Goal: Transaction & Acquisition: Purchase product/service

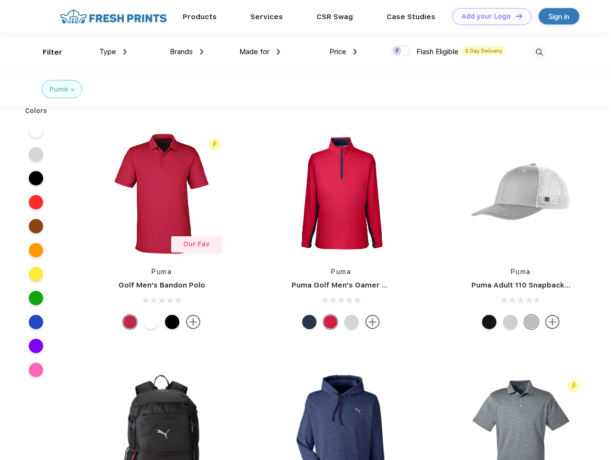
click at [488, 16] on link "Add your Logo Design Tool" at bounding box center [491, 16] width 79 height 17
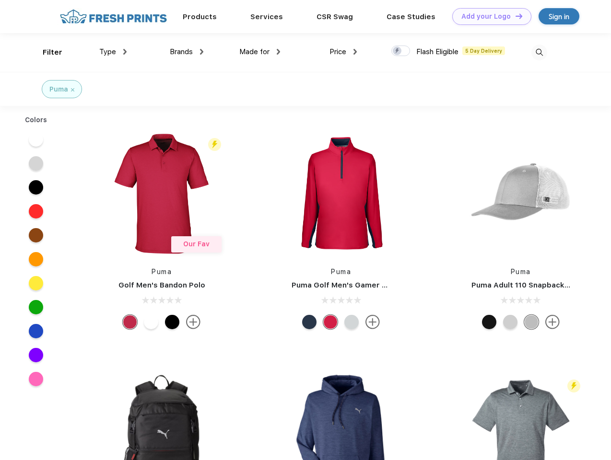
click at [0, 0] on div "Design Tool" at bounding box center [0, 0] width 0 height 0
click at [515, 16] on link "Add your Logo Design Tool" at bounding box center [491, 16] width 79 height 17
click at [46, 52] on div "Filter" at bounding box center [53, 52] width 20 height 11
click at [113, 52] on span "Type" at bounding box center [107, 51] width 17 height 9
click at [187, 52] on span "Brands" at bounding box center [181, 51] width 23 height 9
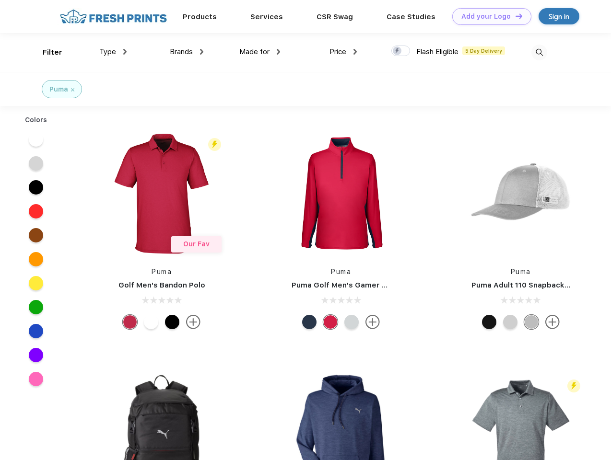
click at [260, 52] on span "Made for" at bounding box center [254, 51] width 30 height 9
click at [343, 52] on span "Price" at bounding box center [337, 51] width 17 height 9
click at [401, 51] on div at bounding box center [400, 51] width 19 height 11
click at [398, 51] on input "checkbox" at bounding box center [394, 48] width 6 height 6
click at [539, 52] on img at bounding box center [539, 53] width 16 height 16
